Goal: Task Accomplishment & Management: Manage account settings

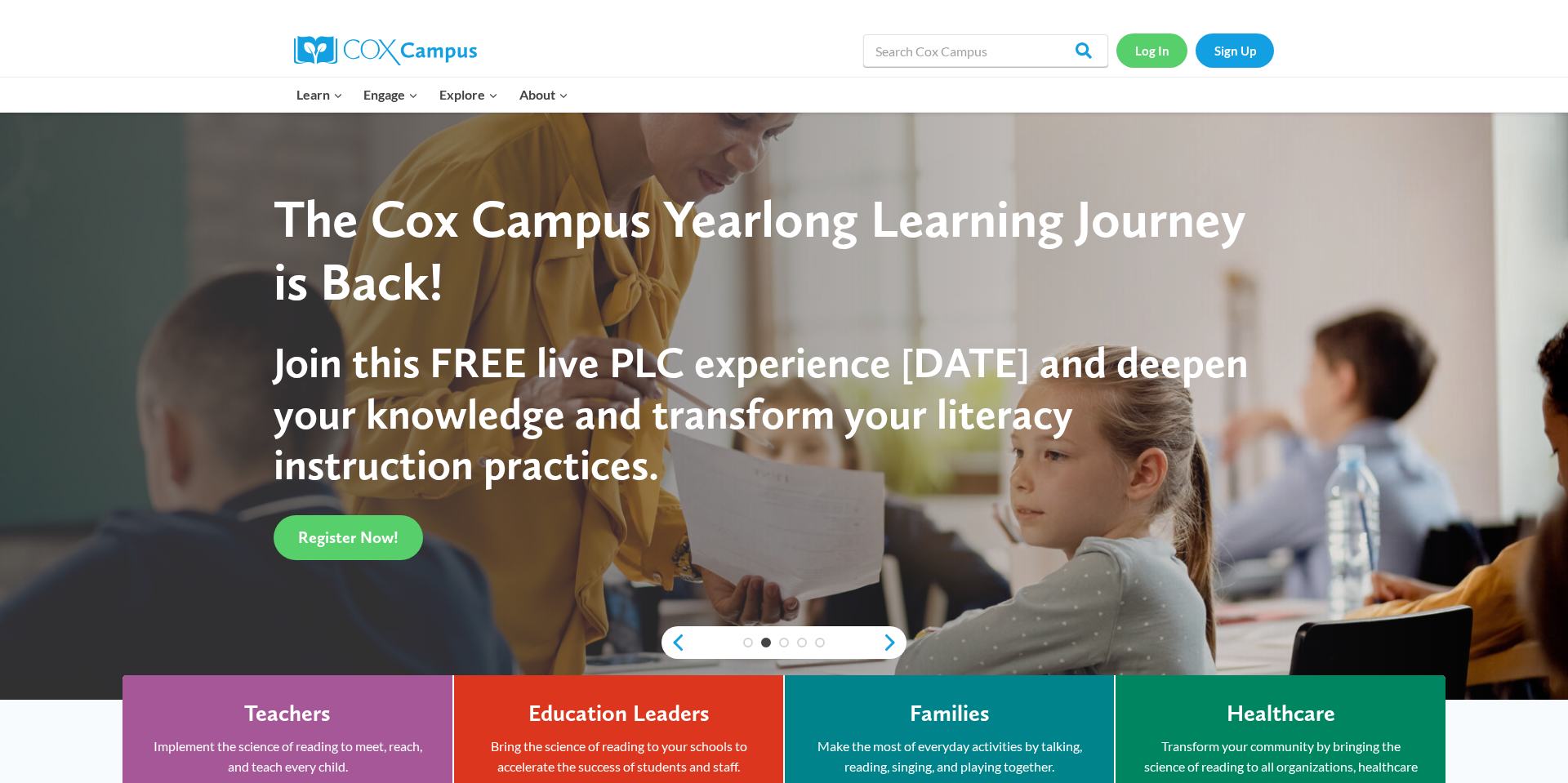
click at [1163, 51] on link "Log In" at bounding box center [1152, 50] width 71 height 33
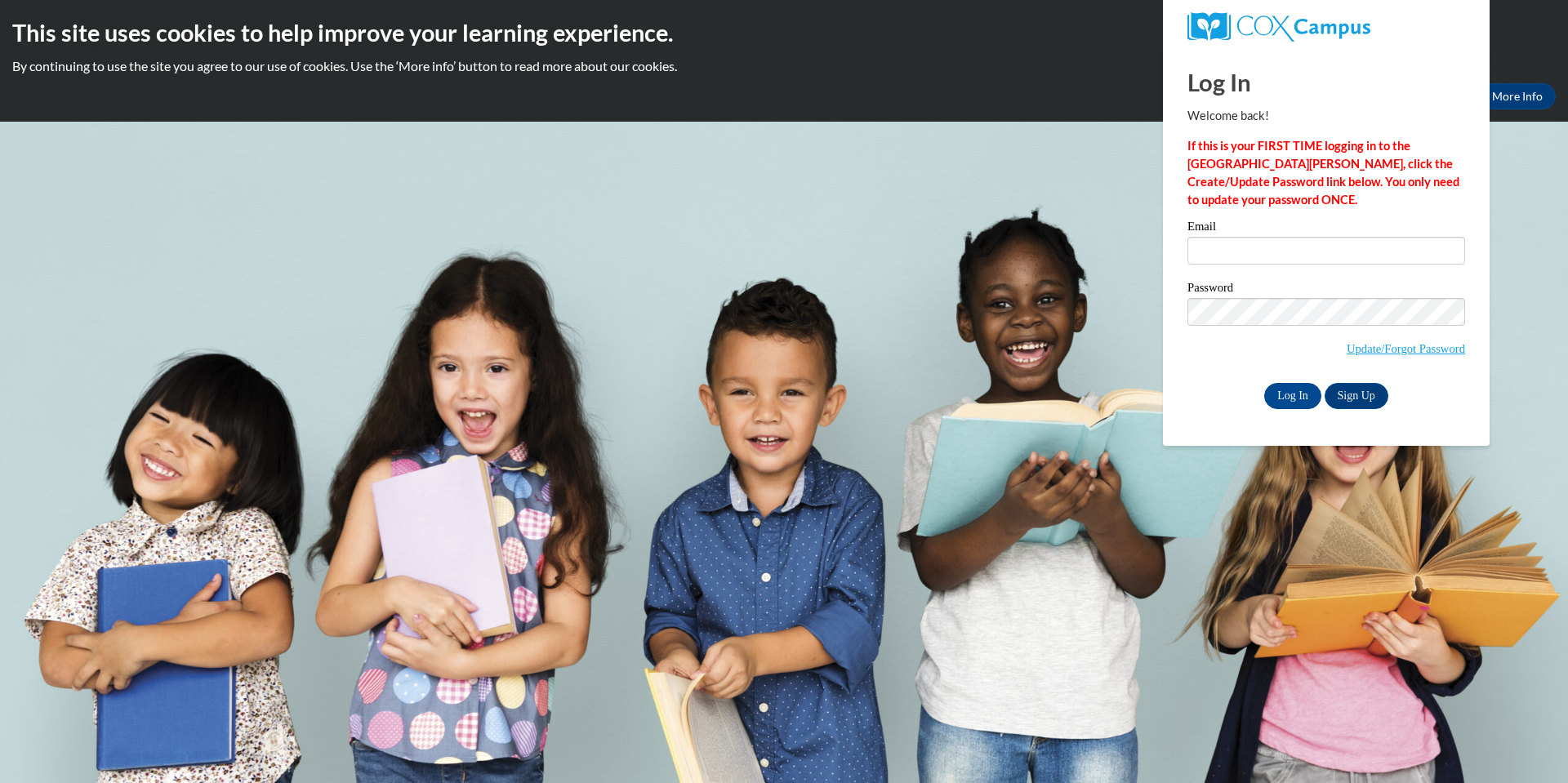
type input "[EMAIL_ADDRESS][PERSON_NAME][DOMAIN_NAME]"
click at [1299, 198] on p "If this is your FIRST TIME logging in to the NEW Cox Campus, click the Create/U…" at bounding box center [1327, 173] width 278 height 72
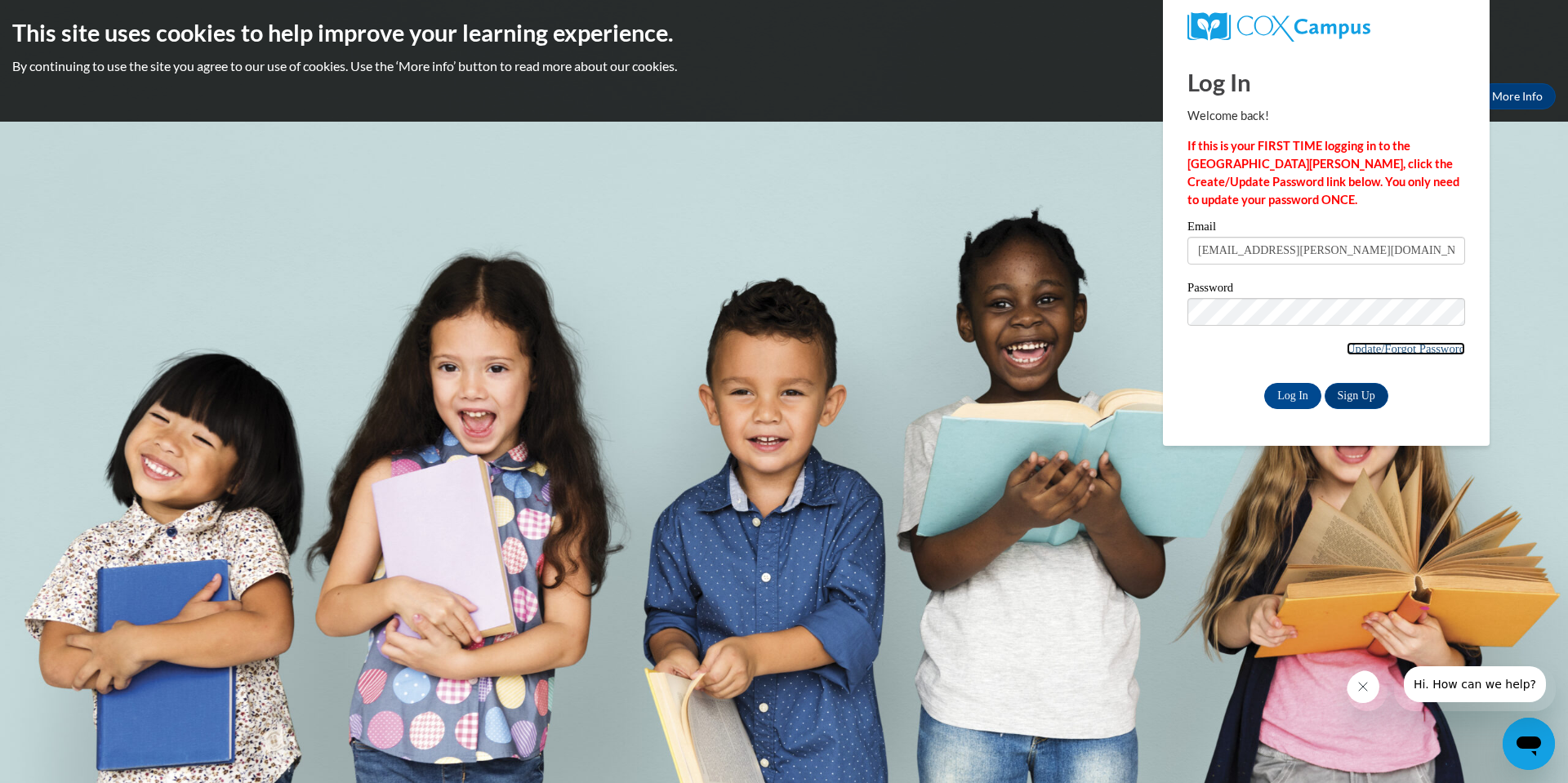
click at [1434, 350] on link "Update/Forgot Password" at bounding box center [1406, 349] width 118 height 13
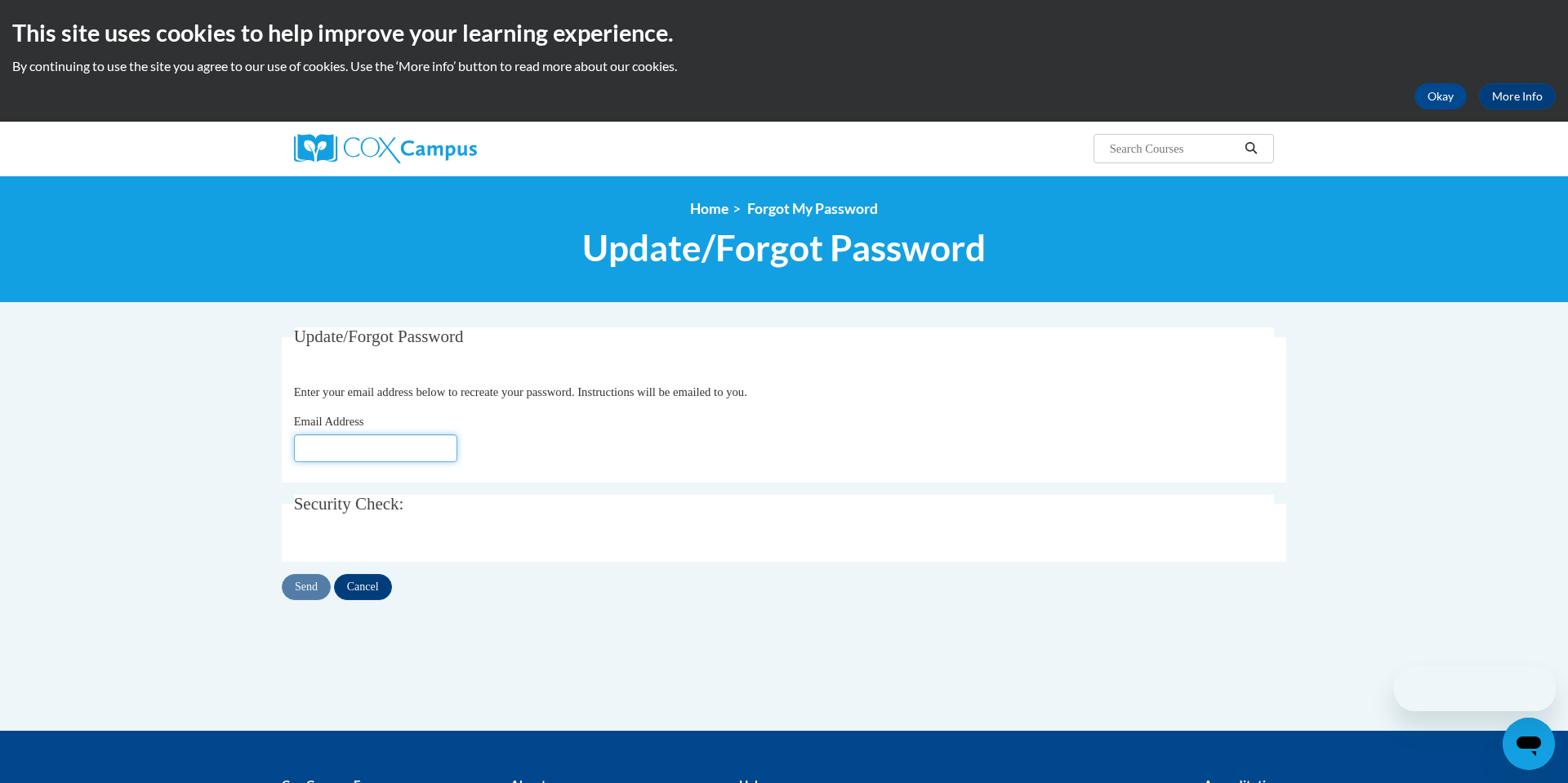
click at [421, 447] on input "Email Address" at bounding box center [375, 448] width 163 height 27
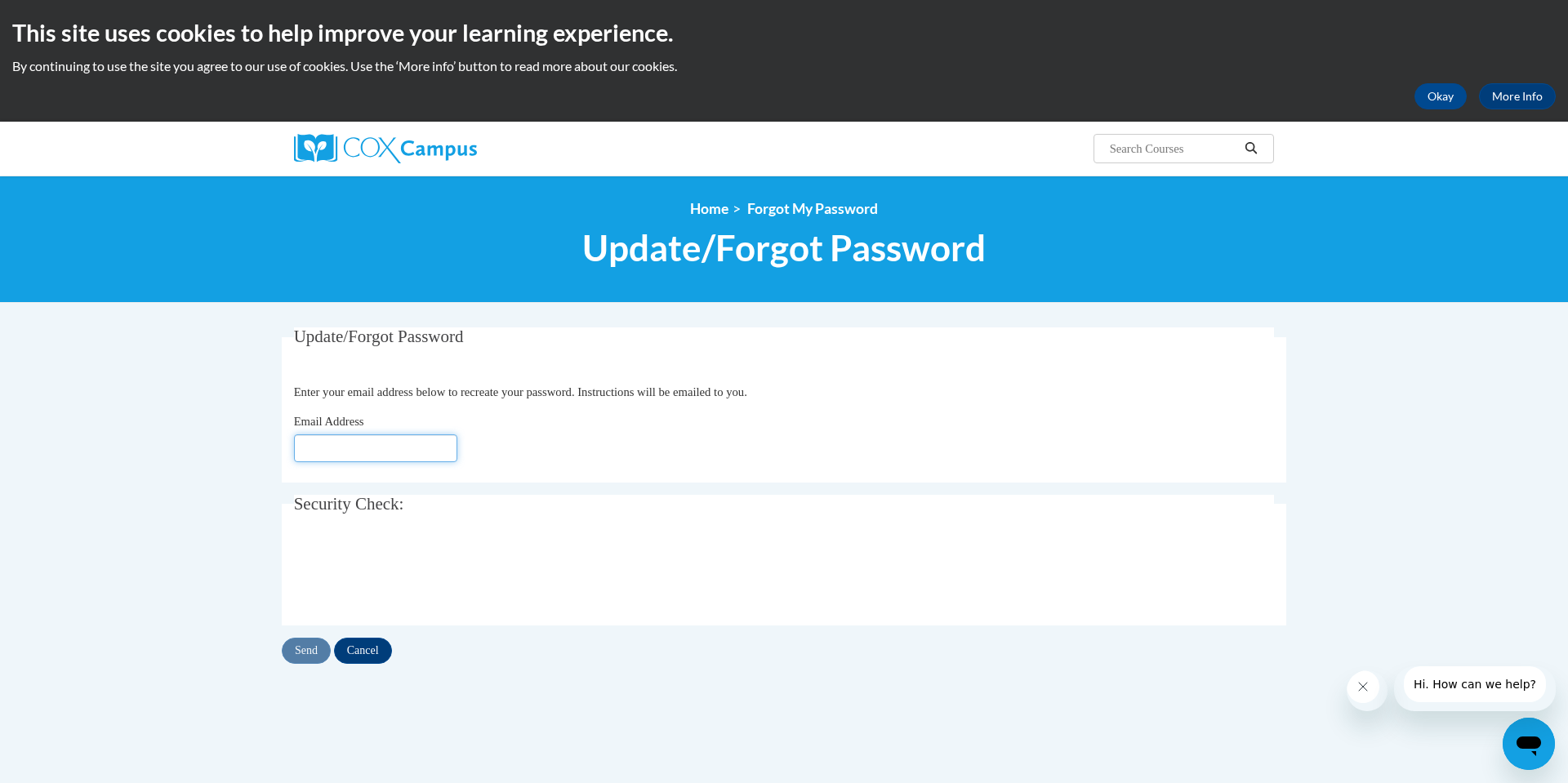
type input "[EMAIL_ADDRESS][PERSON_NAME][DOMAIN_NAME]"
click at [298, 637] on div "Update/Forgot Password Please enter your email address Enter your email address…" at bounding box center [784, 496] width 1005 height 336
click at [304, 646] on input "Send" at bounding box center [306, 650] width 49 height 26
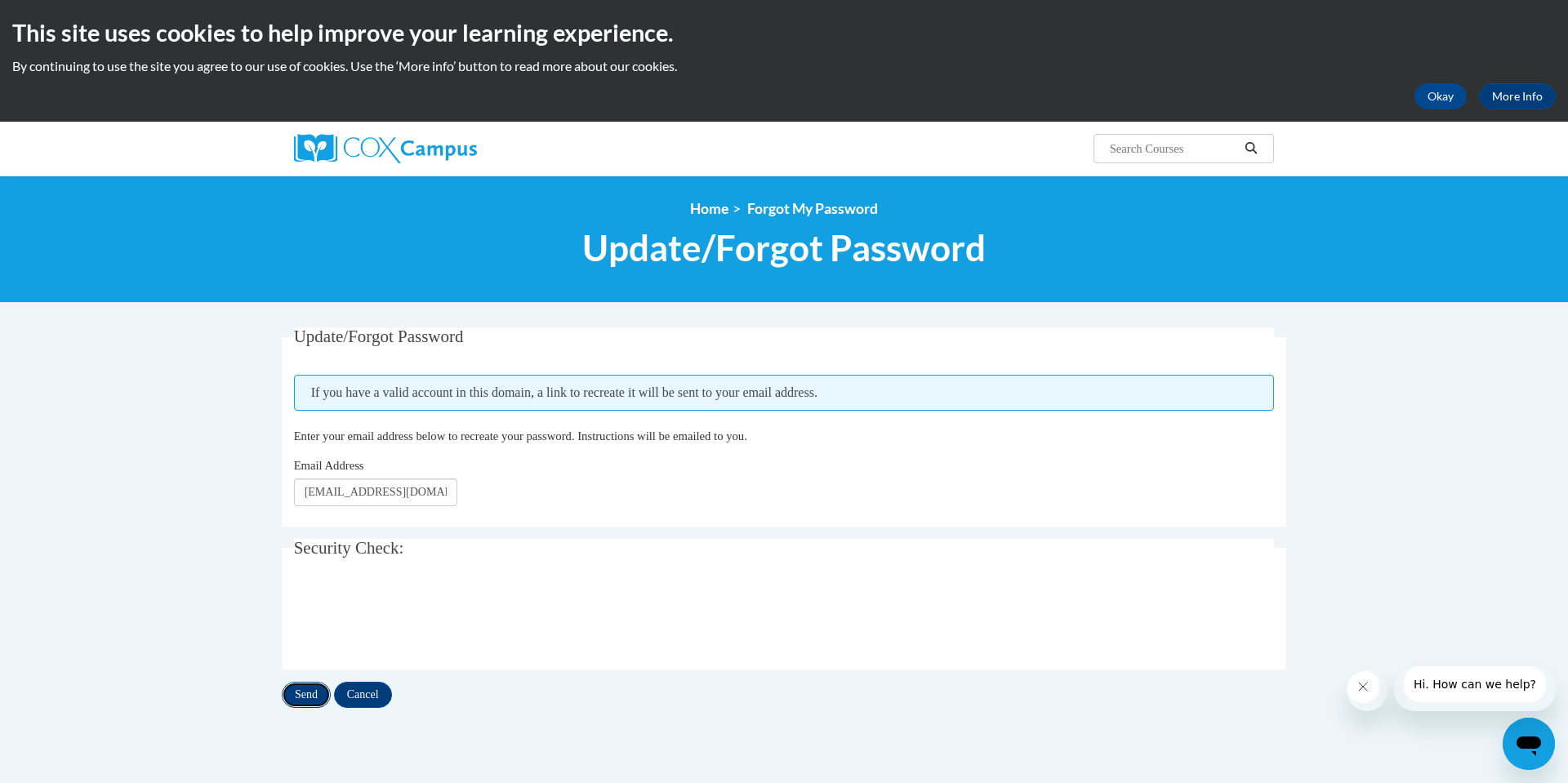
click at [305, 691] on input "Send" at bounding box center [306, 694] width 49 height 26
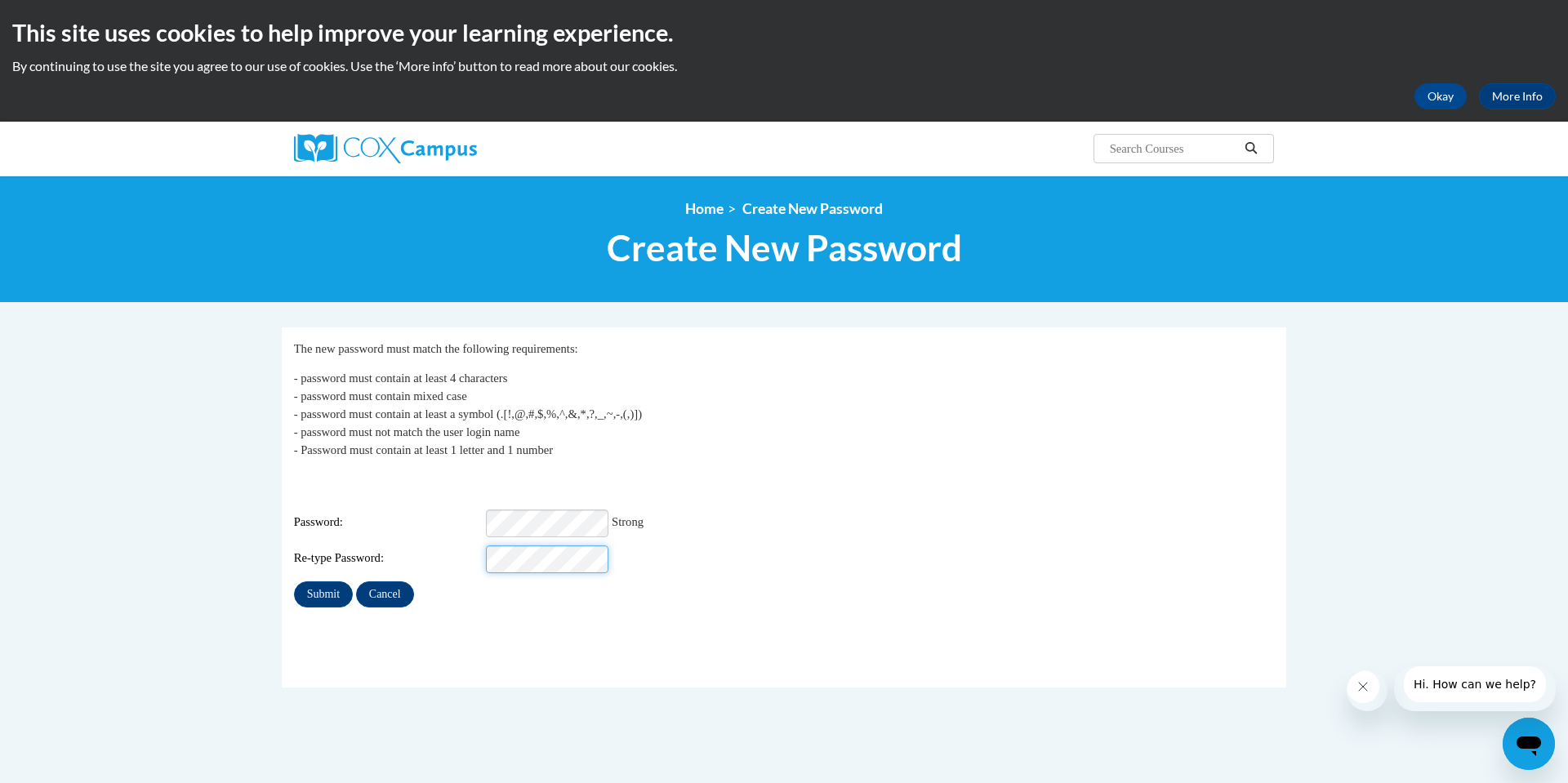
click at [294, 582] on input "Submit" at bounding box center [323, 594] width 59 height 26
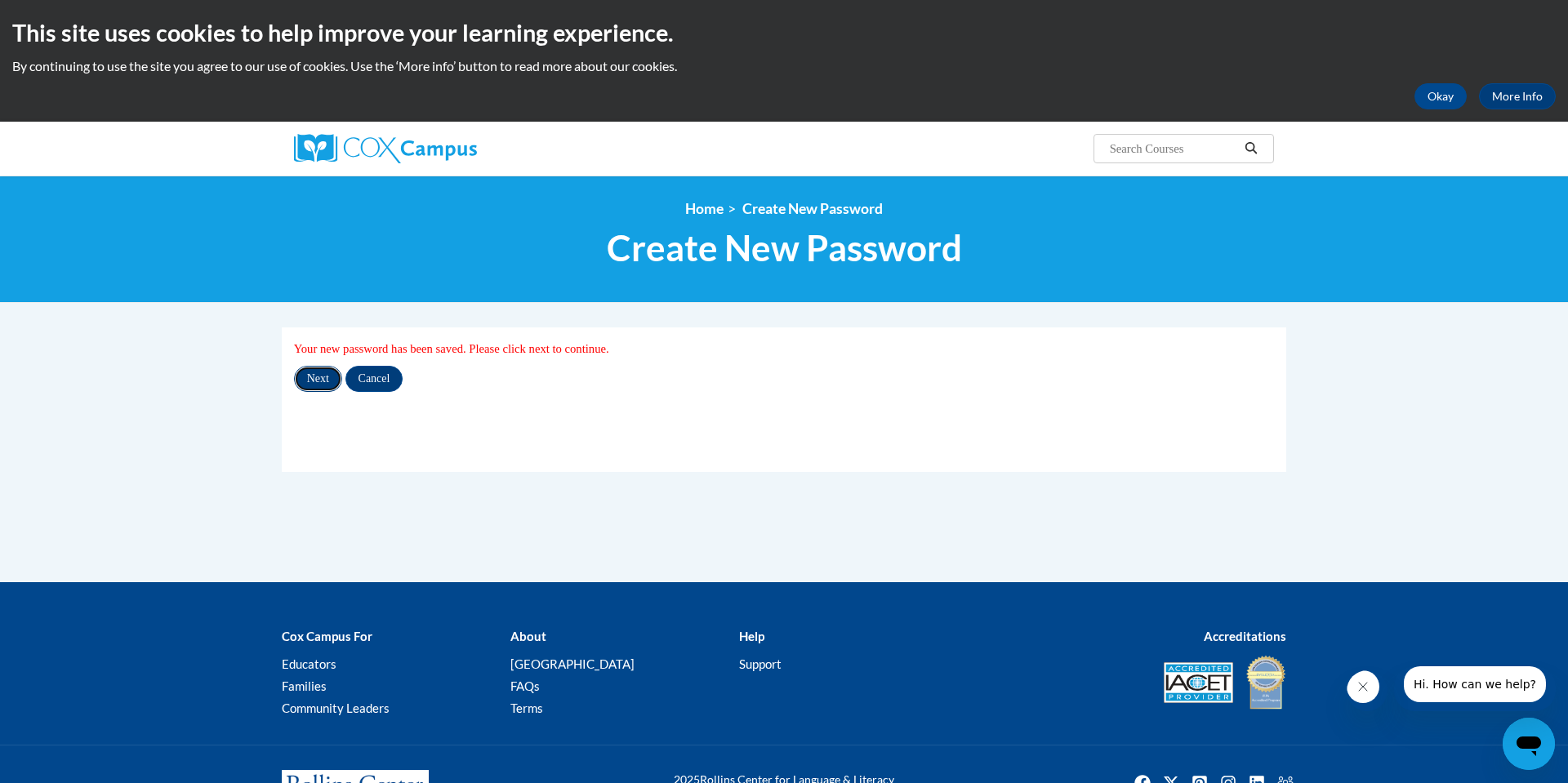
click at [315, 377] on input "Next" at bounding box center [318, 379] width 48 height 26
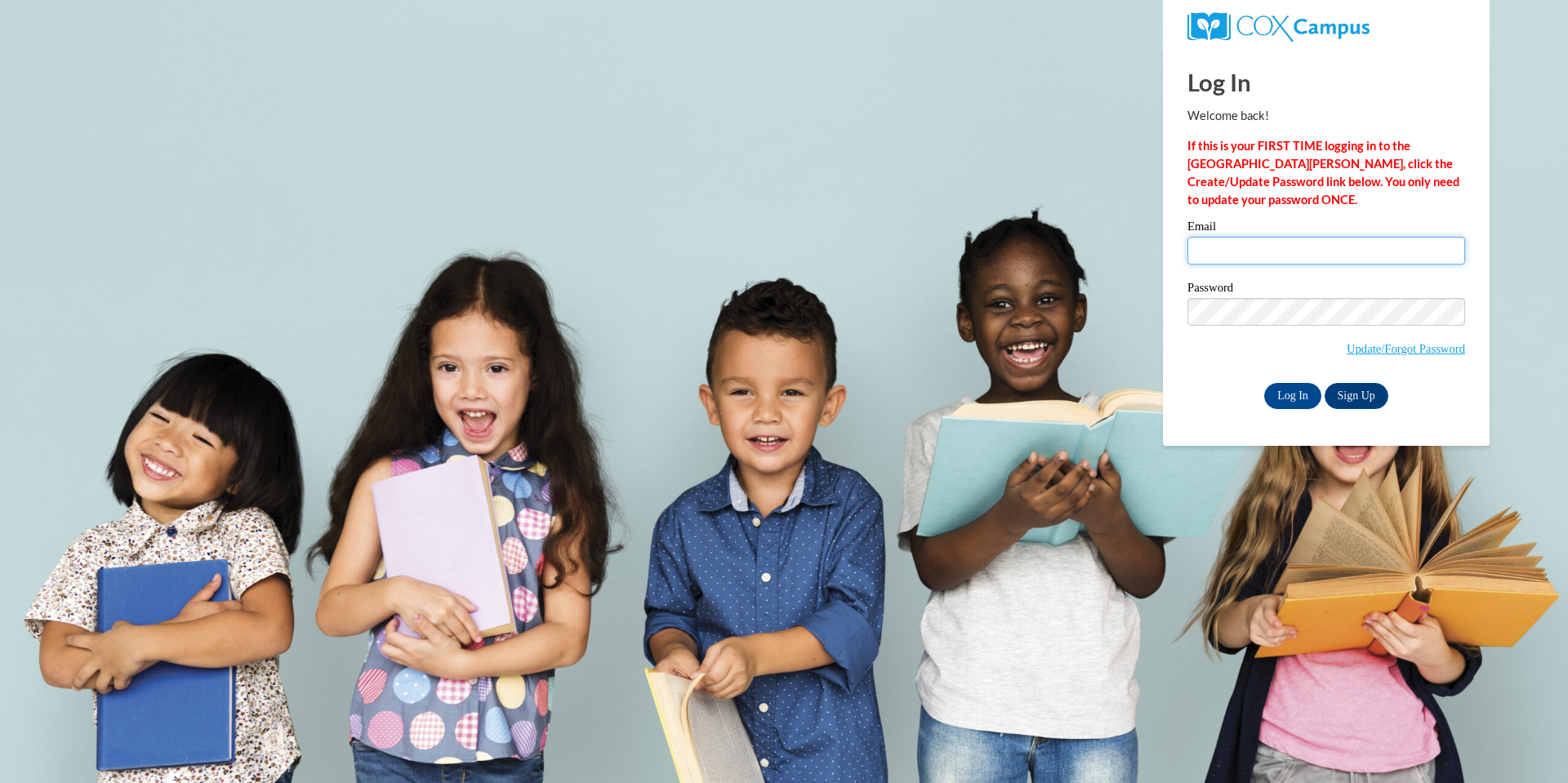
click at [1438, 259] on input "Email" at bounding box center [1327, 250] width 278 height 27
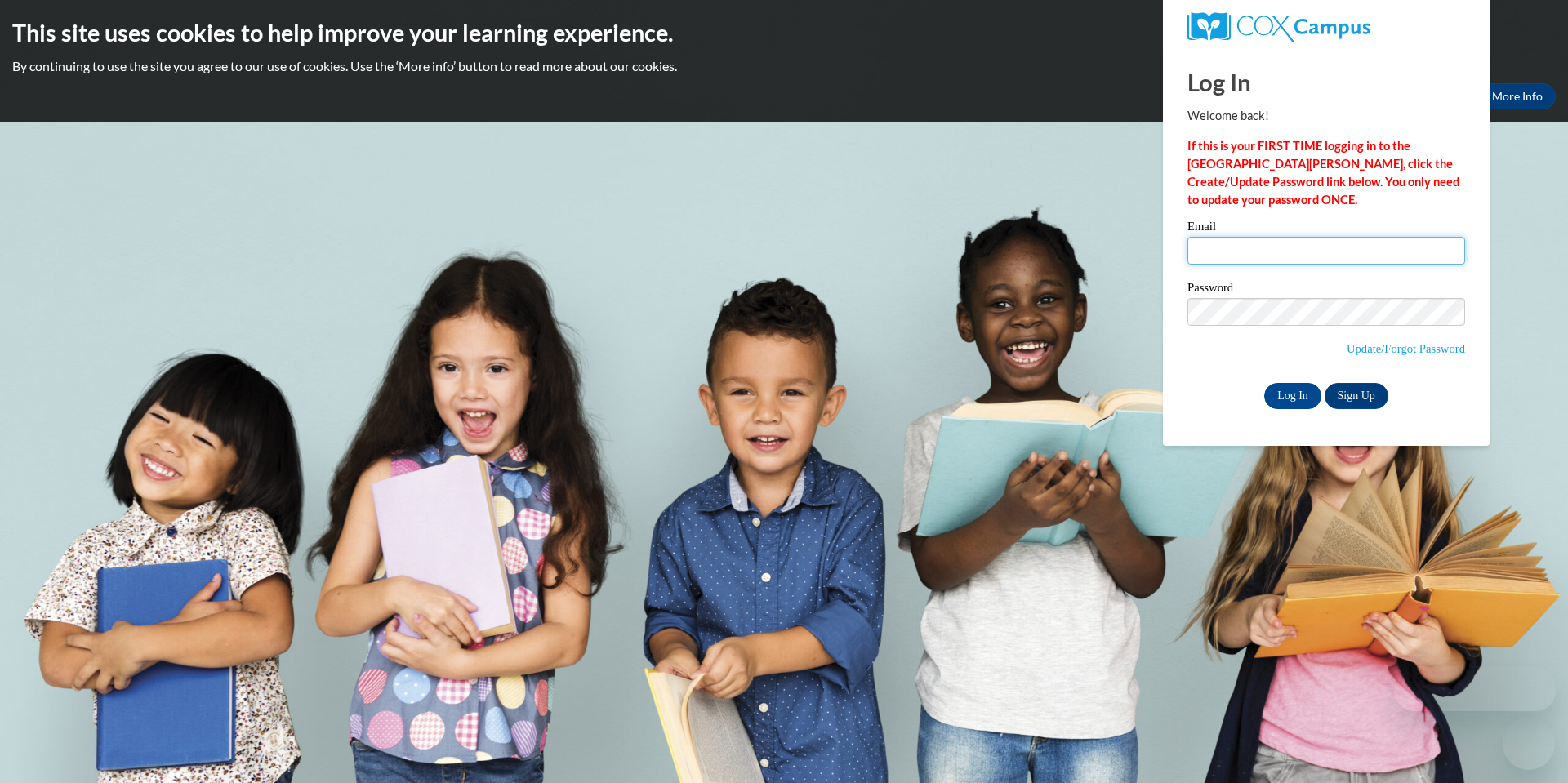
type input "[EMAIL_ADDRESS][PERSON_NAME][DOMAIN_NAME]"
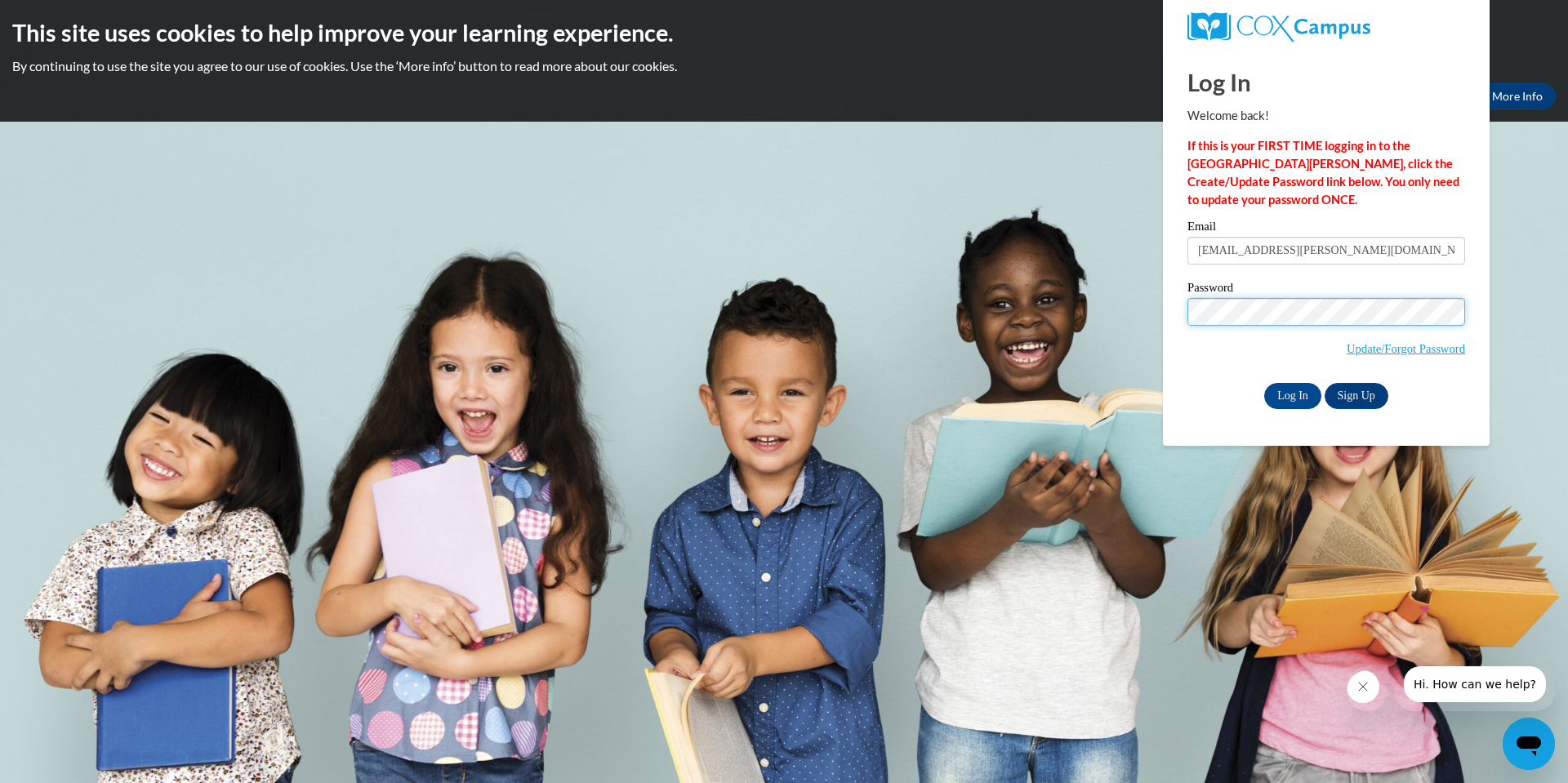
click at [990, 315] on body "This site uses cookies to help improve your learning experience. By continuing …" at bounding box center [784, 391] width 1568 height 783
click at [1264, 383] on input "Log In" at bounding box center [1293, 395] width 57 height 26
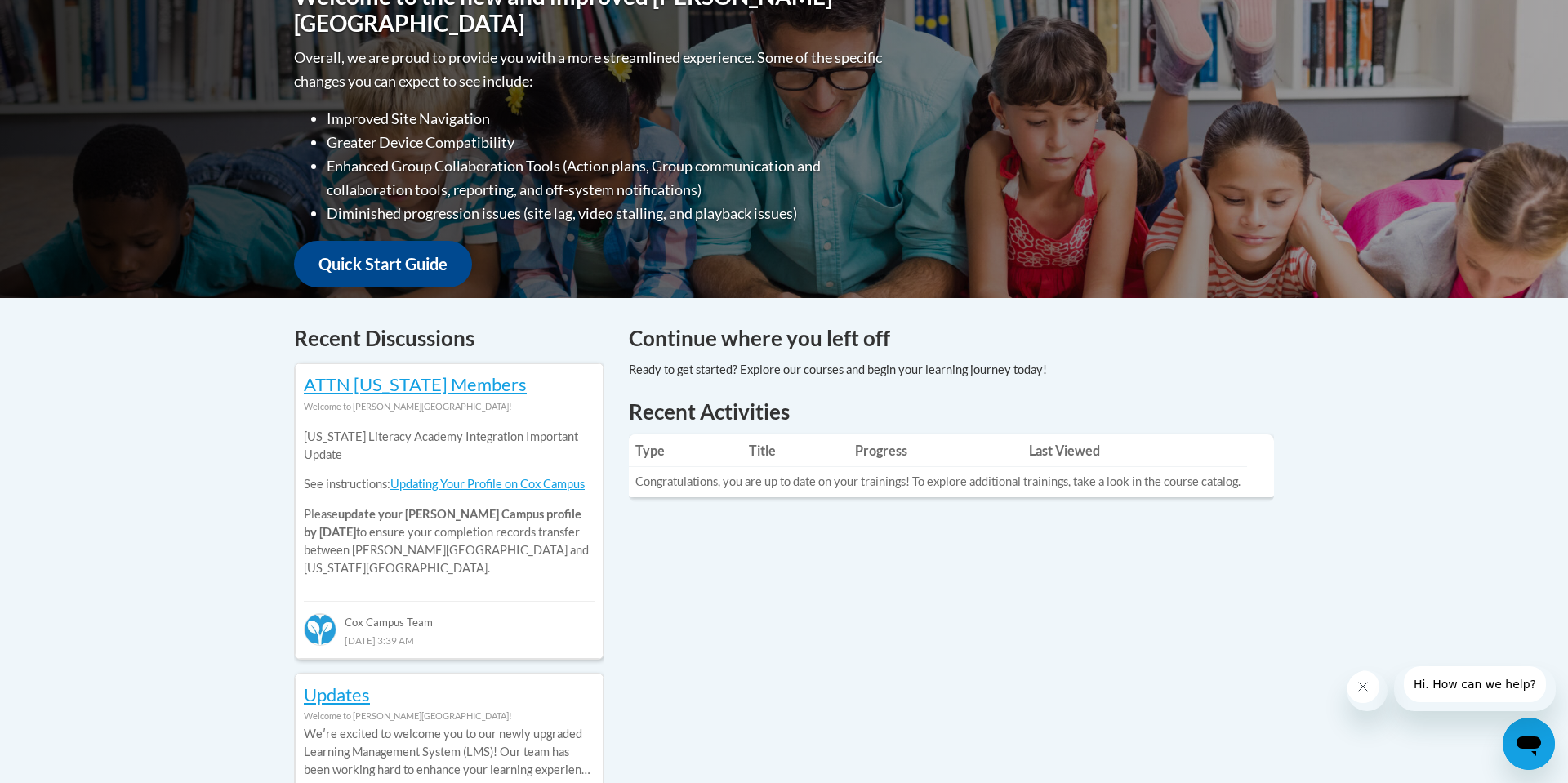
scroll to position [433, 0]
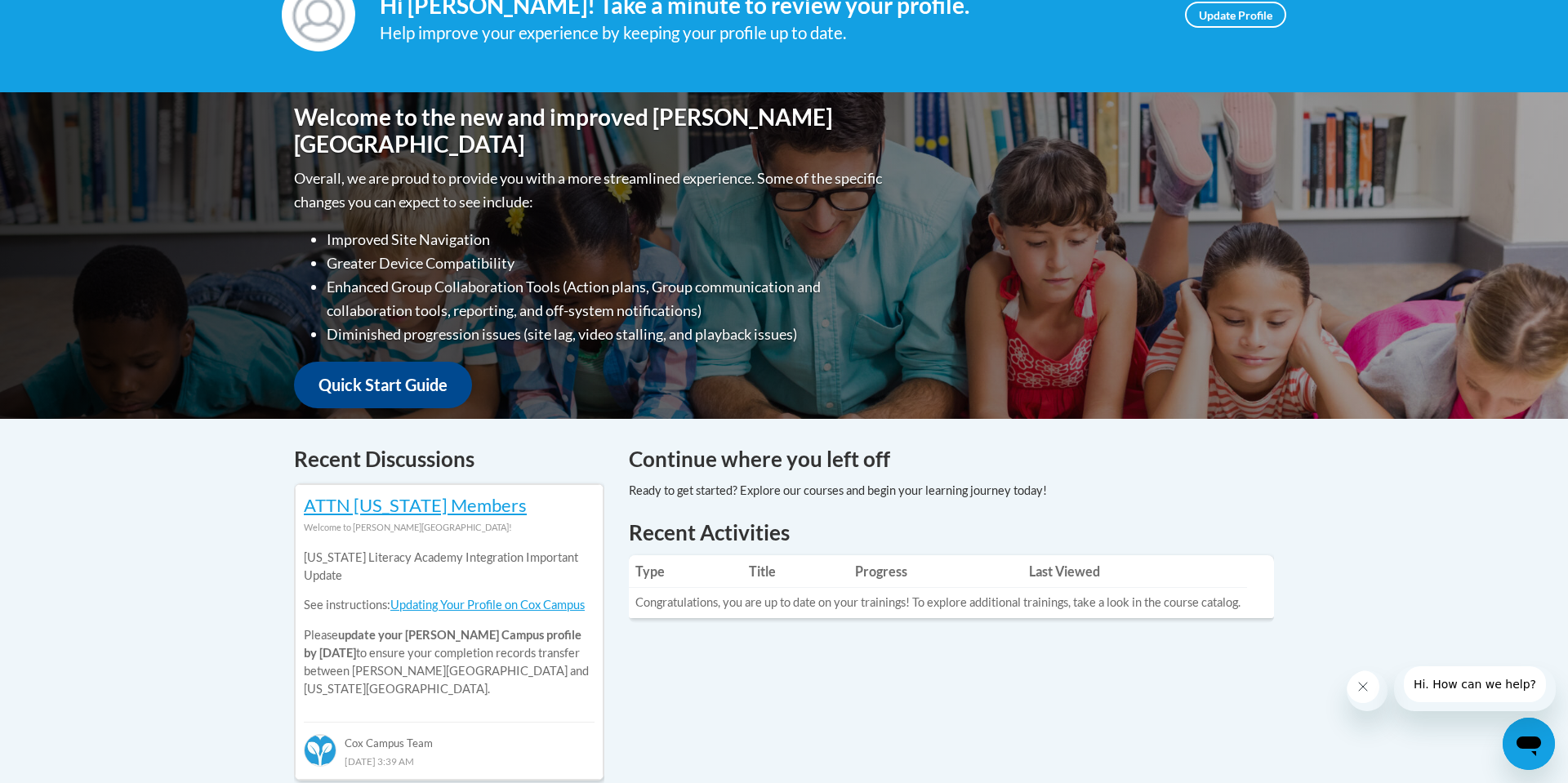
scroll to position [0, 0]
